Goal: Task Accomplishment & Management: Manage account settings

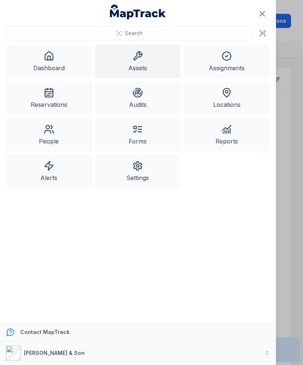
click at [46, 55] on icon at bounding box center [49, 56] width 10 height 10
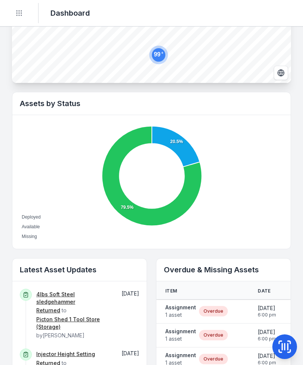
scroll to position [208, 0]
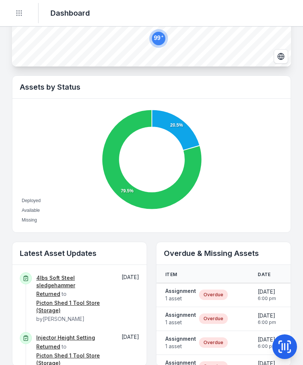
click at [187, 295] on span "1 asset" at bounding box center [180, 298] width 31 height 7
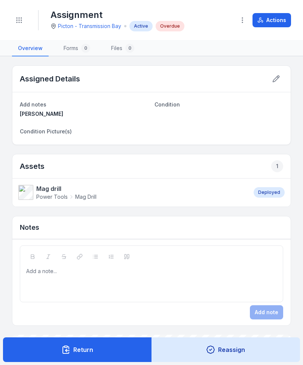
click at [282, 19] on button "Actions" at bounding box center [271, 20] width 39 height 14
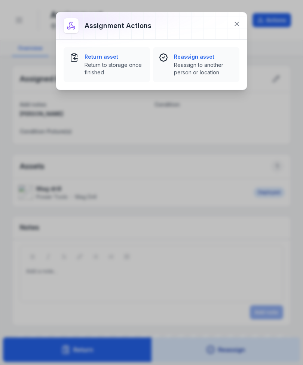
click at [109, 71] on span "Return to storage once finished" at bounding box center [113, 68] width 59 height 15
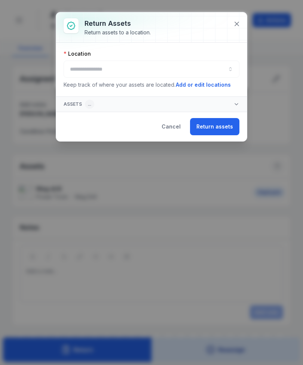
click at [190, 67] on button "button" at bounding box center [152, 69] width 176 height 17
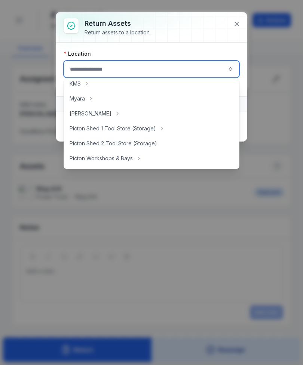
scroll to position [117, 0]
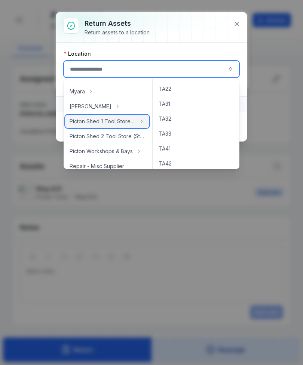
click at [124, 123] on span "Picton Shed 1 Tool Store (Storage)" at bounding box center [103, 121] width 66 height 7
type input "**********"
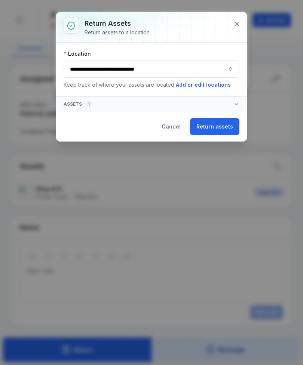
click at [219, 129] on button "Return assets" at bounding box center [214, 126] width 49 height 17
